Goal: Information Seeking & Learning: Learn about a topic

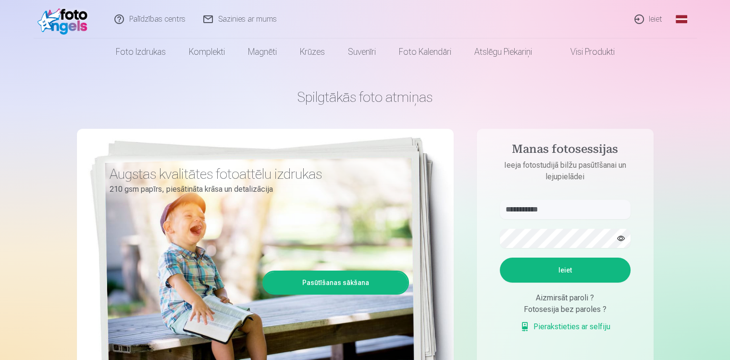
type input "**********"
click at [577, 266] on button "Ieiet" at bounding box center [565, 270] width 131 height 25
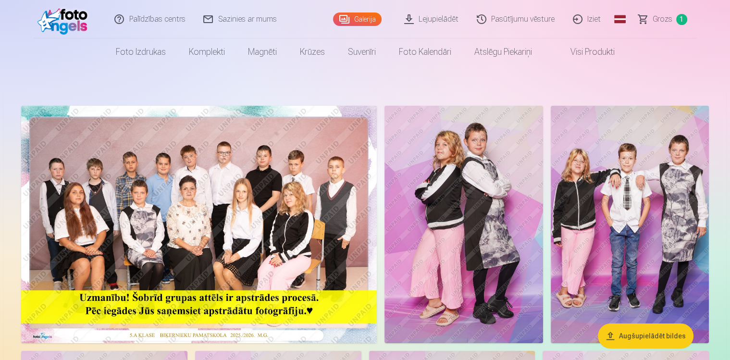
click at [433, 15] on link "Lejupielādēt" at bounding box center [432, 19] width 73 height 38
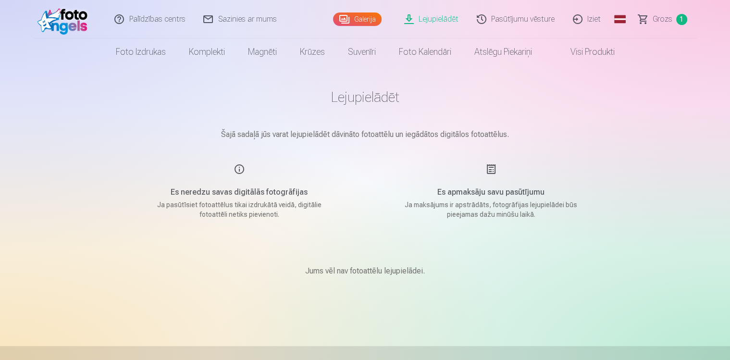
click at [357, 19] on link "Galerija" at bounding box center [357, 18] width 49 height 13
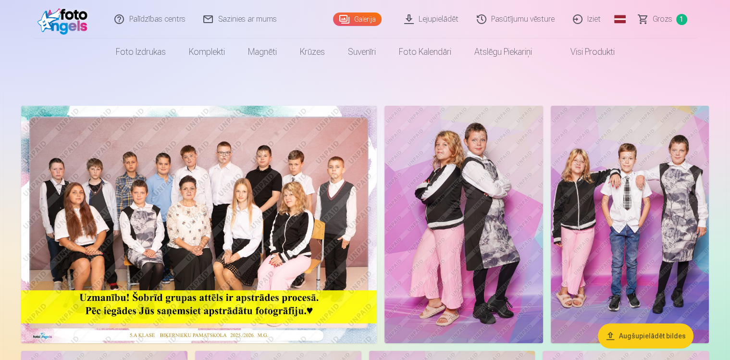
click at [581, 49] on link "Visi produkti" at bounding box center [585, 51] width 83 height 27
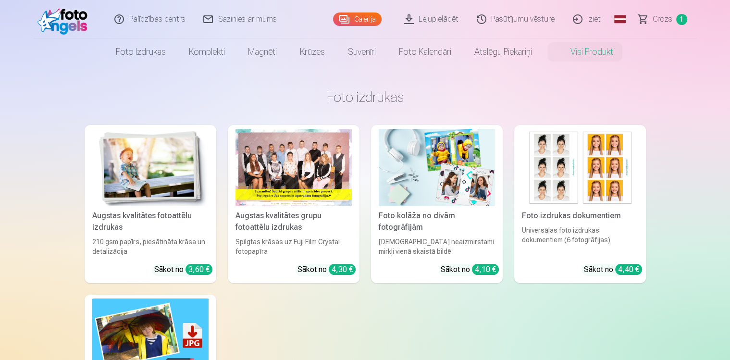
click at [172, 224] on div "Augstas kvalitātes fotoattēlu izdrukas" at bounding box center [150, 221] width 124 height 23
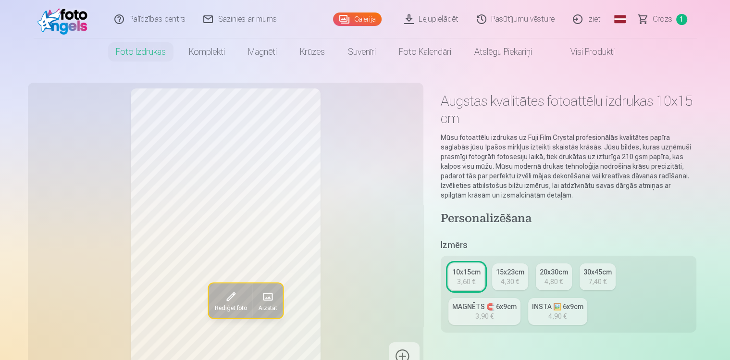
click at [440, 20] on link "Lejupielādēt" at bounding box center [432, 19] width 73 height 38
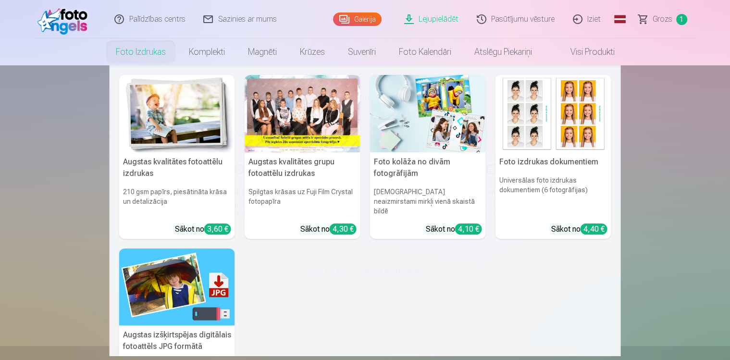
click at [157, 261] on img at bounding box center [177, 286] width 116 height 77
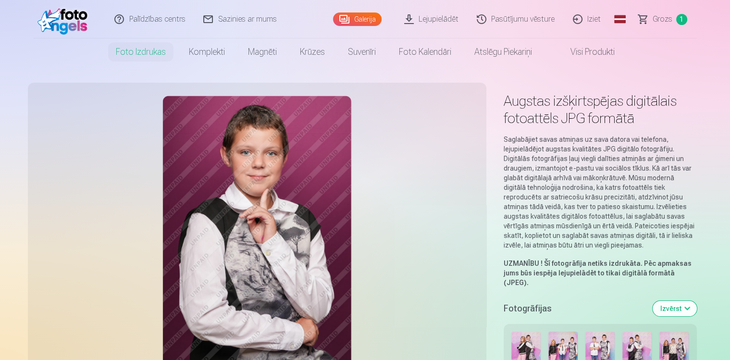
click at [361, 18] on link "Galerija" at bounding box center [357, 18] width 49 height 13
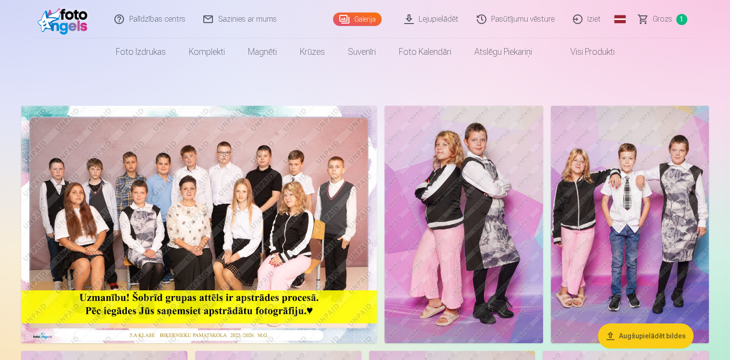
click at [574, 46] on link "Visi produkti" at bounding box center [585, 51] width 83 height 27
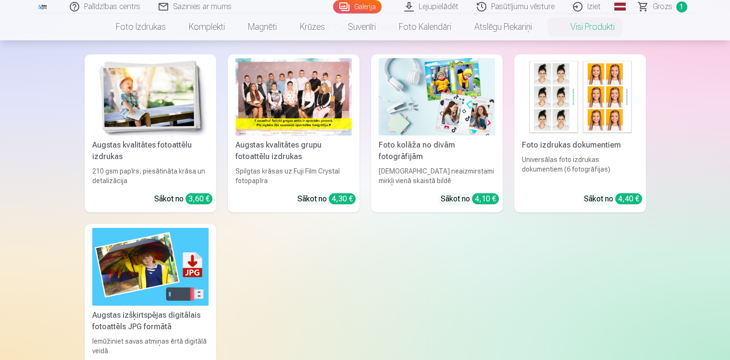
scroll to position [52, 0]
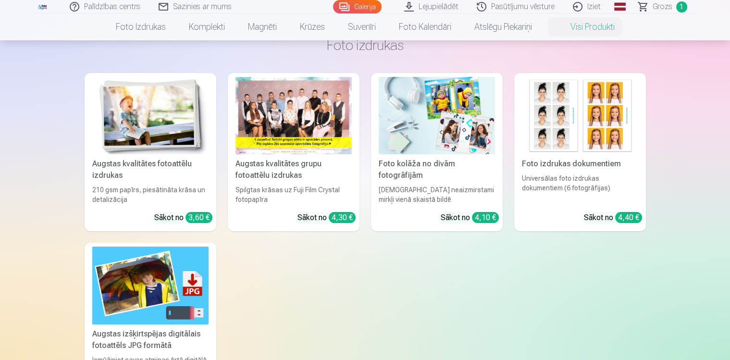
click at [277, 171] on div "Augstas kvalitātes grupu fotoattēlu izdrukas" at bounding box center [294, 169] width 124 height 23
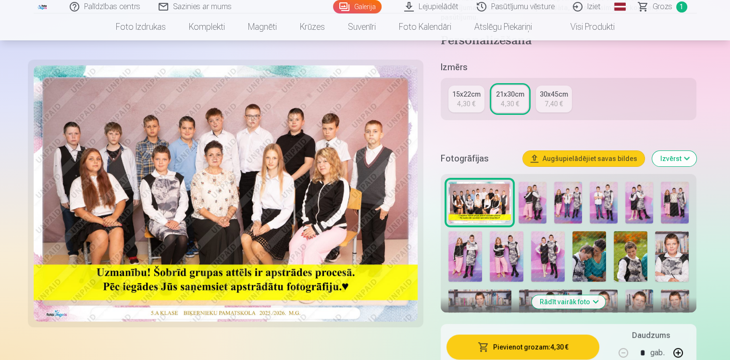
scroll to position [260, 0]
